Goal: Navigation & Orientation: Go to known website

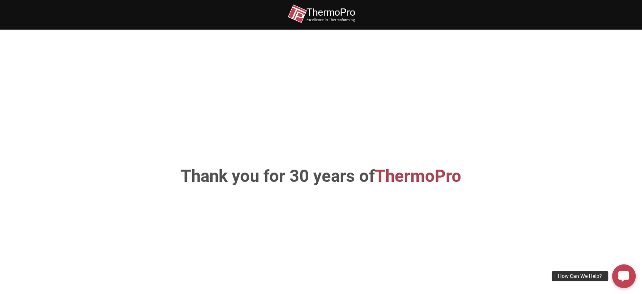
click at [447, 177] on span "ThermoPro" at bounding box center [418, 176] width 87 height 20
click at [485, 124] on div "Thank you for 30 years of ThermoPro" at bounding box center [321, 176] width 481 height 243
click at [313, 14] on img at bounding box center [322, 13] width 68 height 19
click at [293, 12] on img at bounding box center [322, 13] width 68 height 19
click at [258, 69] on div "Thank you for 30 years of ThermoPro" at bounding box center [321, 176] width 481 height 243
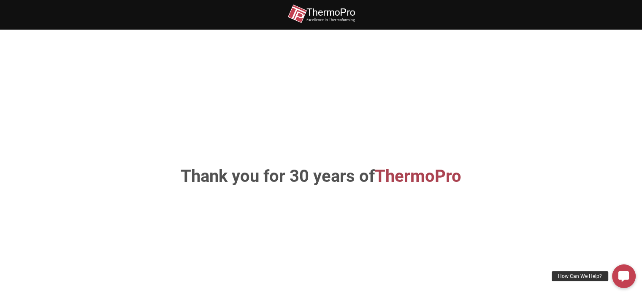
click at [450, 180] on span "ThermoPro" at bounding box center [418, 176] width 87 height 20
click at [627, 272] on icon at bounding box center [624, 276] width 11 height 11
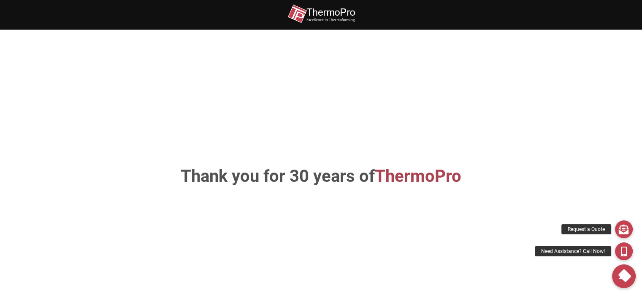
click at [483, 202] on div "Thank you for 30 years of ThermoPro" at bounding box center [321, 176] width 481 height 243
